Goal: Task Accomplishment & Management: Use online tool/utility

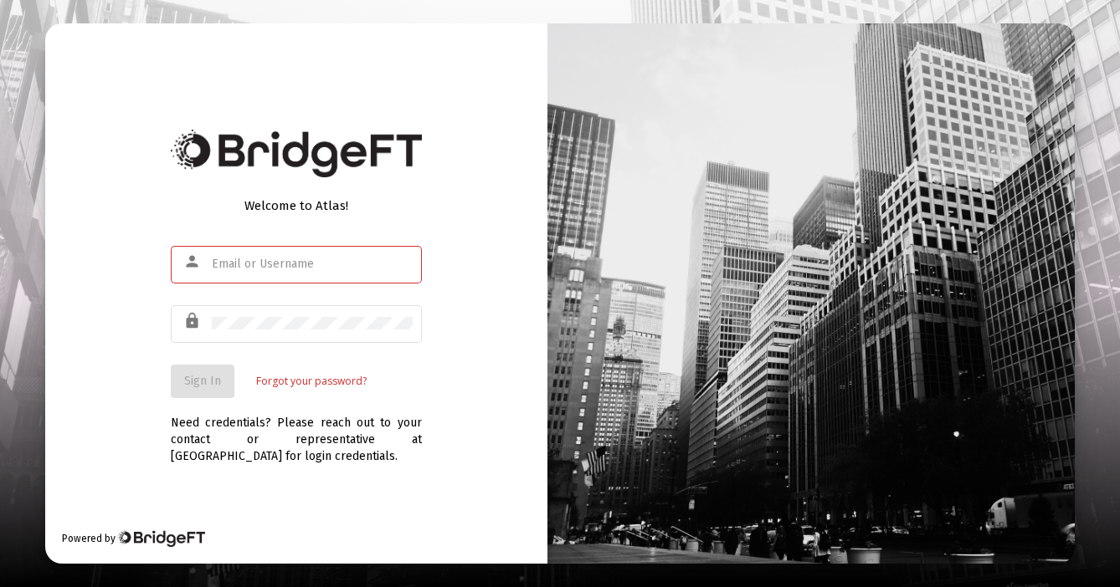
type input "[EMAIL_ADDRESS][DOMAIN_NAME]"
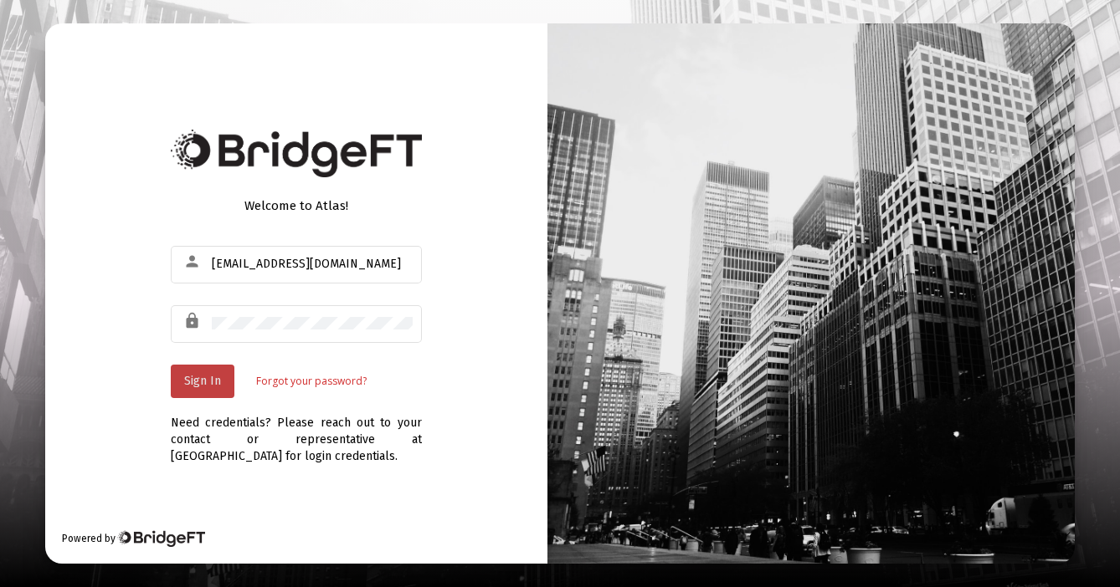
click at [194, 380] on span "Sign In" at bounding box center [202, 381] width 37 height 14
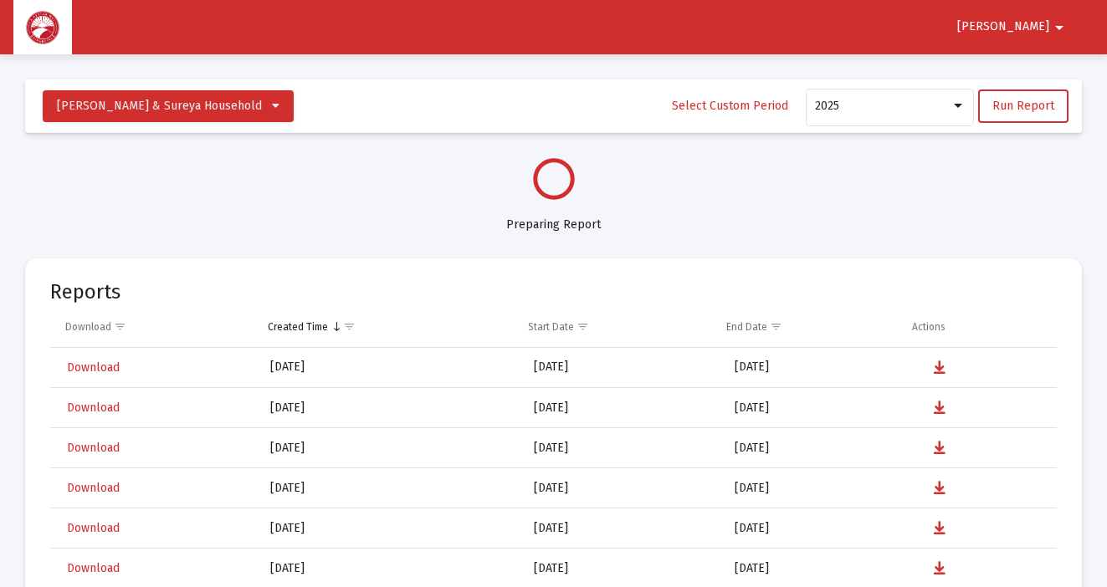
select select "View all"
